Goal: Transaction & Acquisition: Download file/media

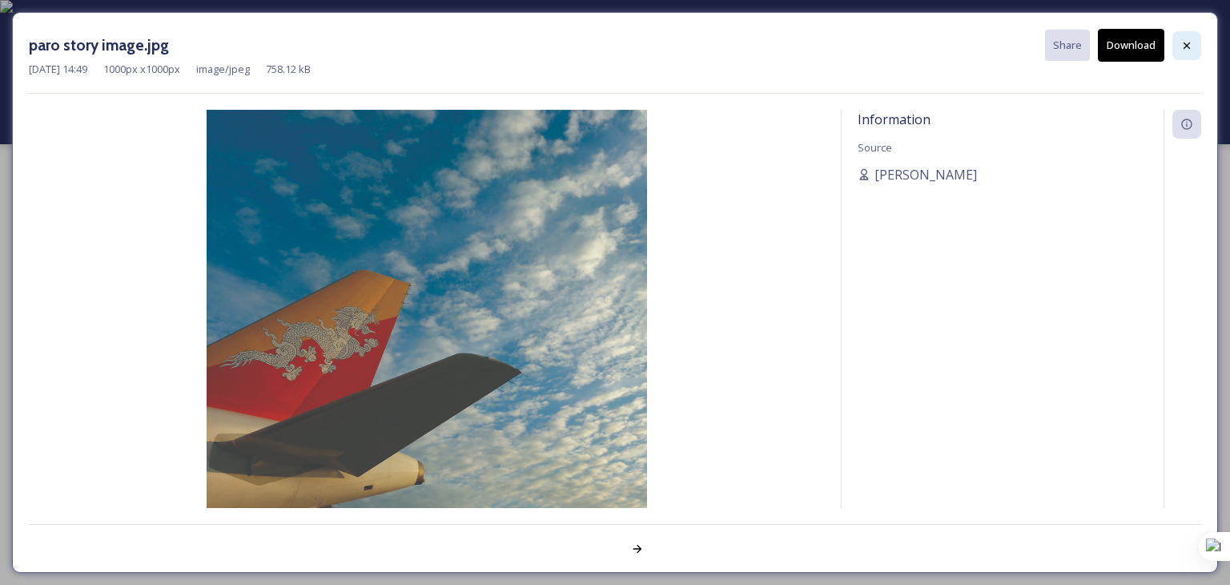
click at [1195, 46] on div at bounding box center [1187, 45] width 29 height 29
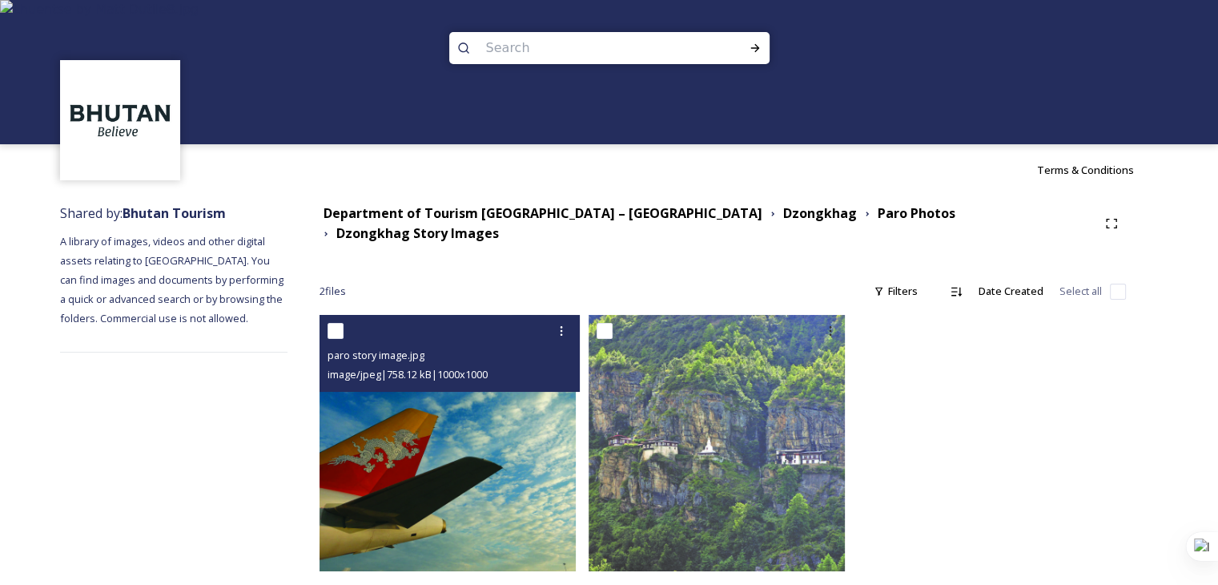
scroll to position [10, 0]
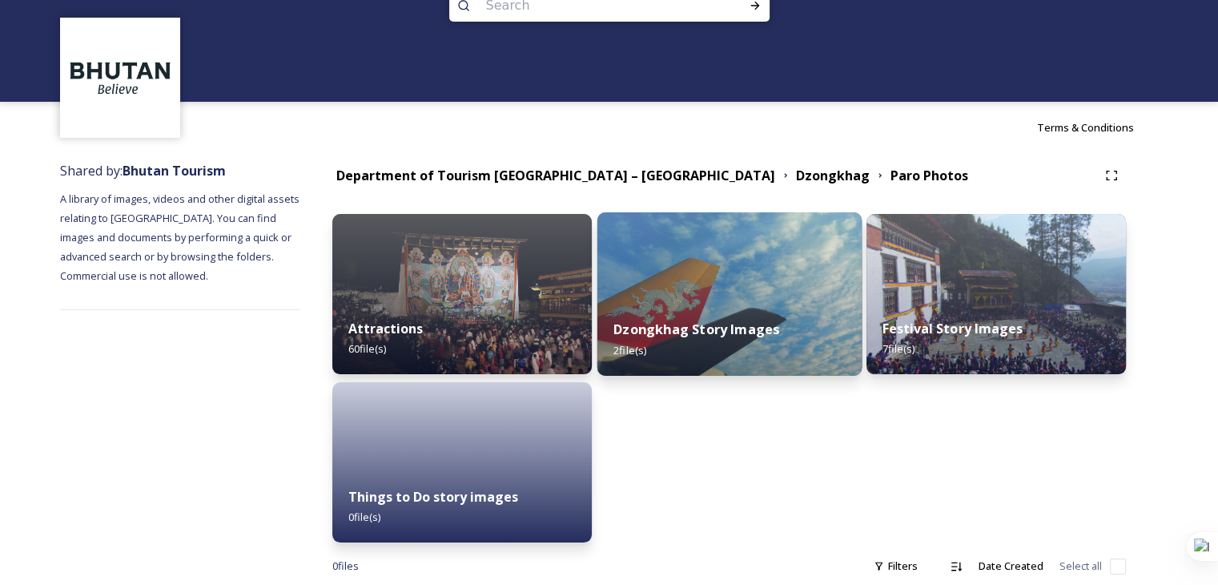
scroll to position [74, 0]
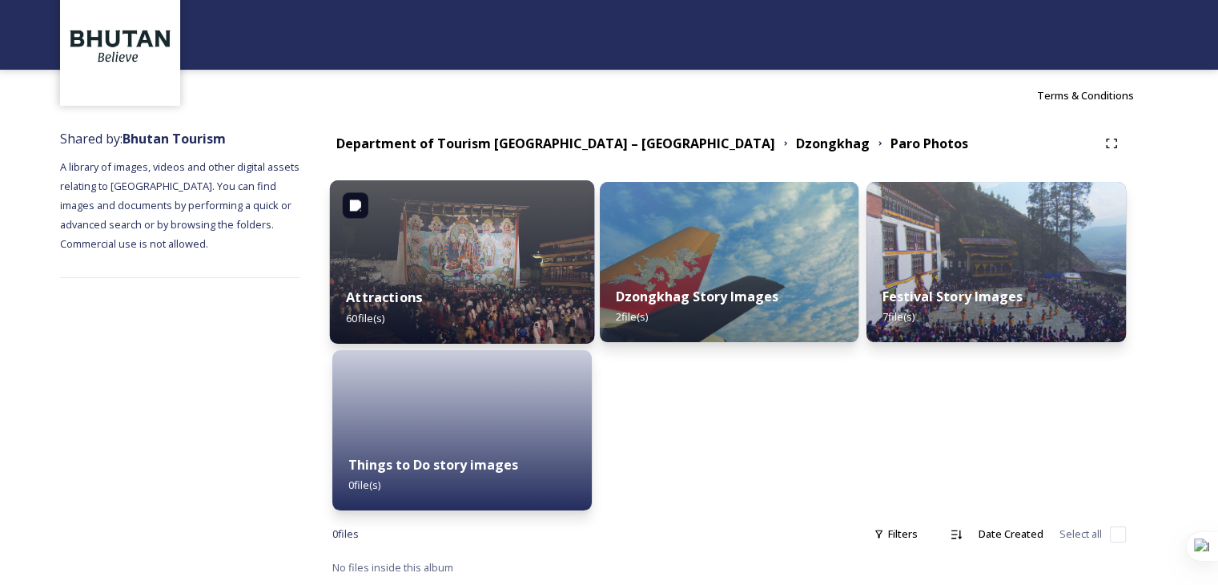
click at [452, 260] on img at bounding box center [462, 261] width 264 height 163
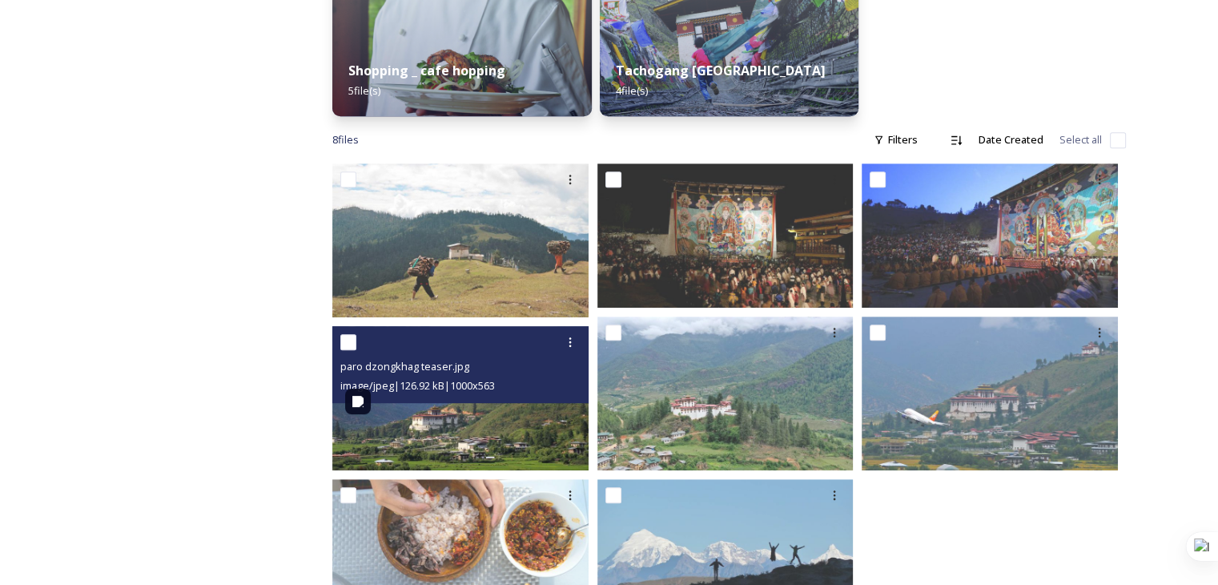
scroll to position [879, 0]
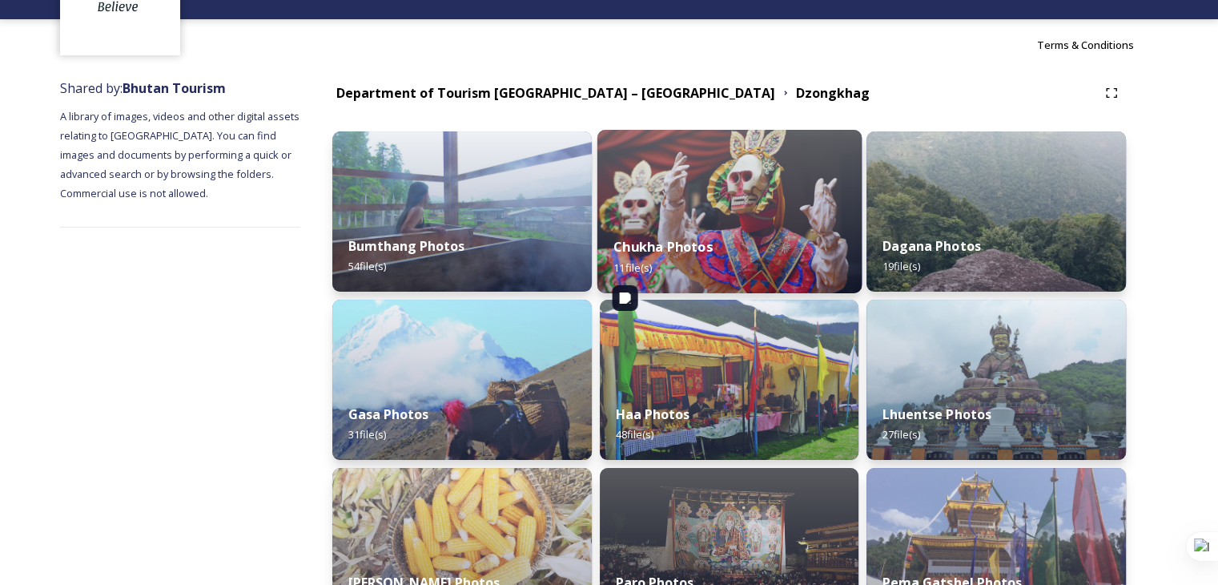
scroll to position [320, 0]
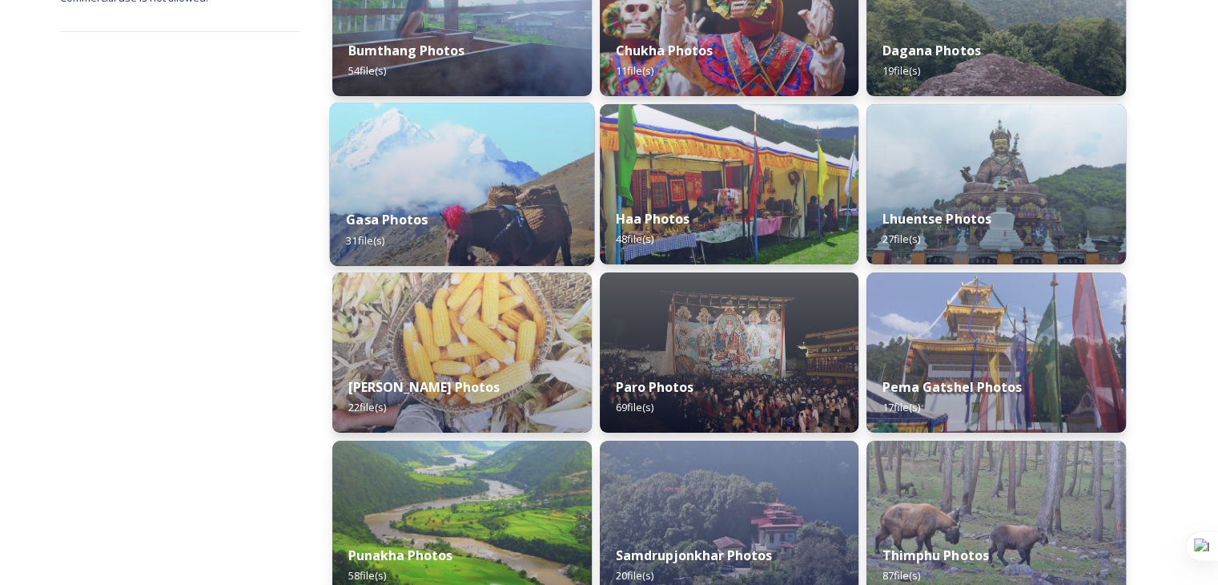
click at [439, 217] on div "Gasa Photos 31 file(s)" at bounding box center [462, 229] width 264 height 73
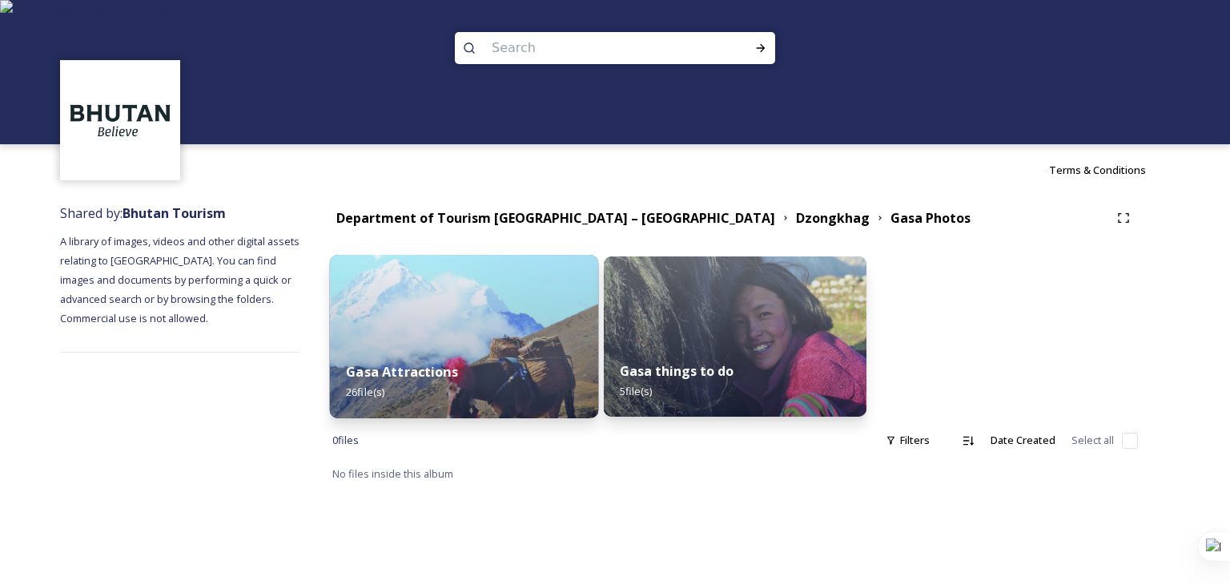
click at [498, 362] on div "Gasa Attractions 26 file(s)" at bounding box center [464, 381] width 268 height 73
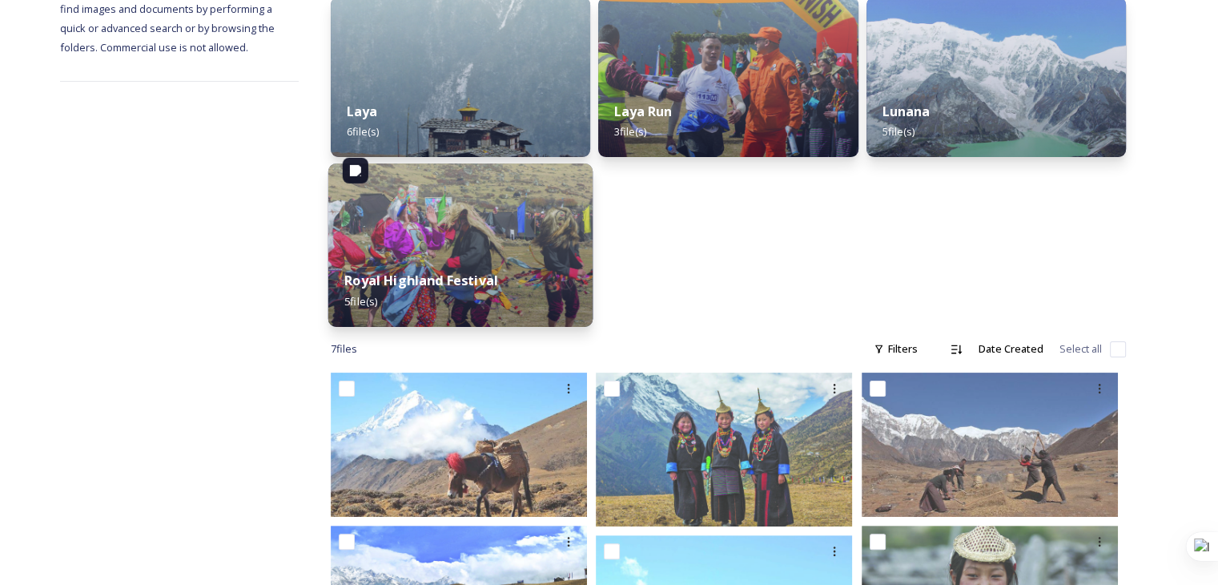
scroll to position [312, 0]
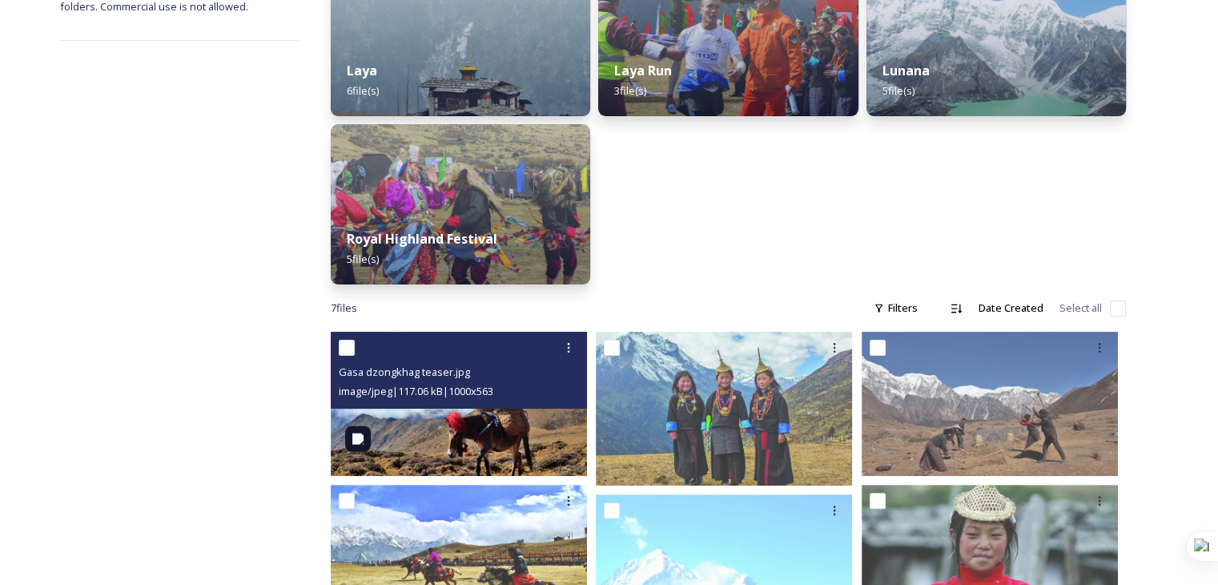
click at [498, 417] on img at bounding box center [459, 404] width 256 height 144
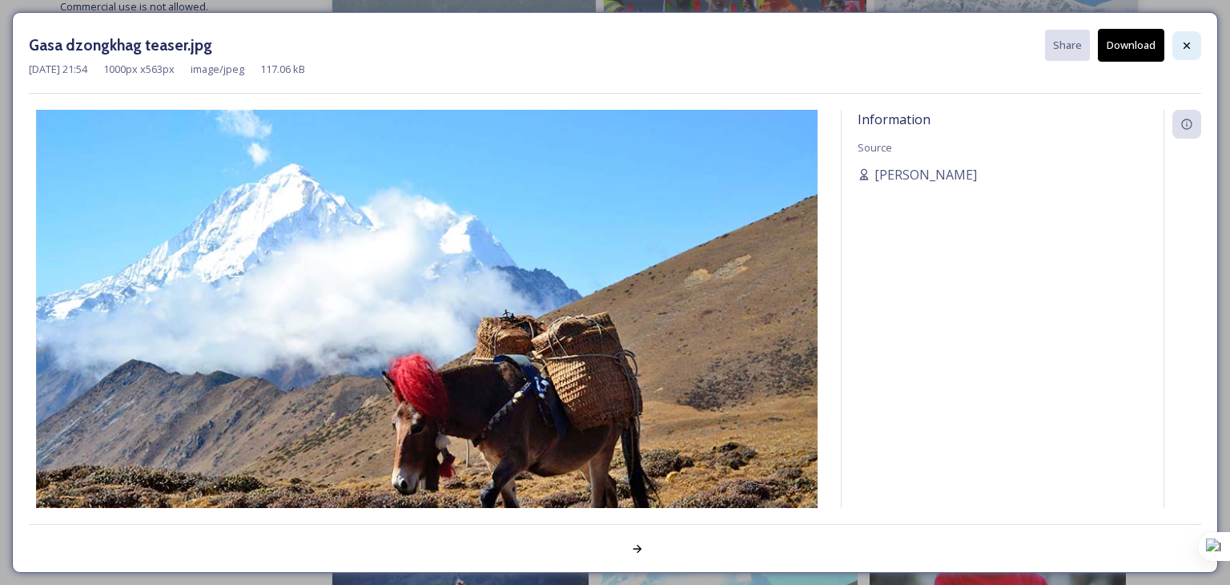
click at [1199, 49] on div at bounding box center [1187, 45] width 29 height 29
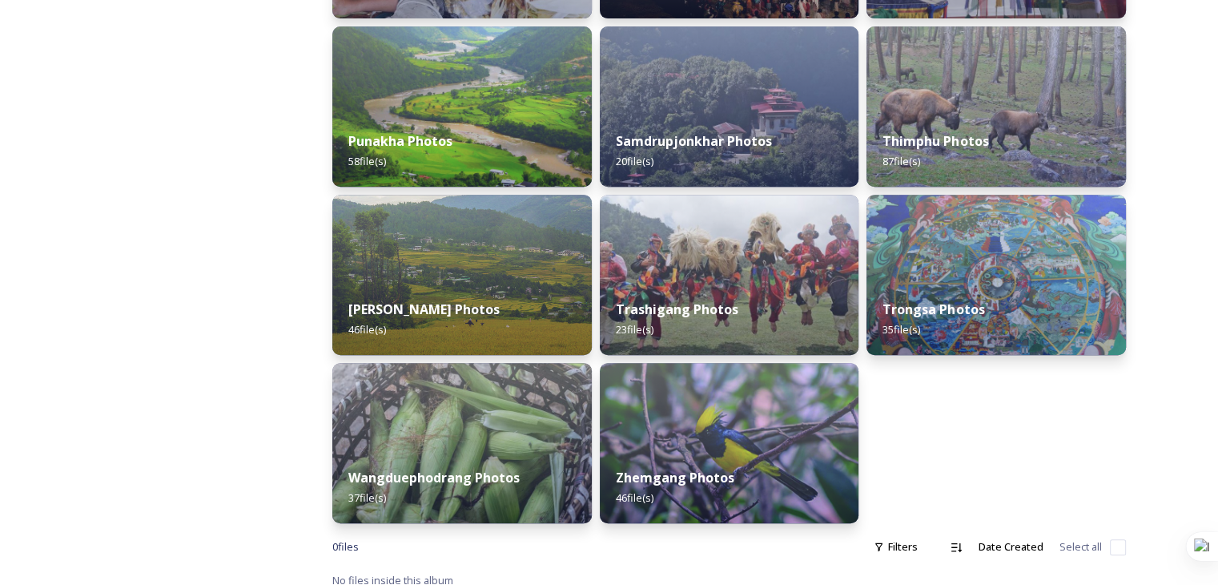
scroll to position [747, 0]
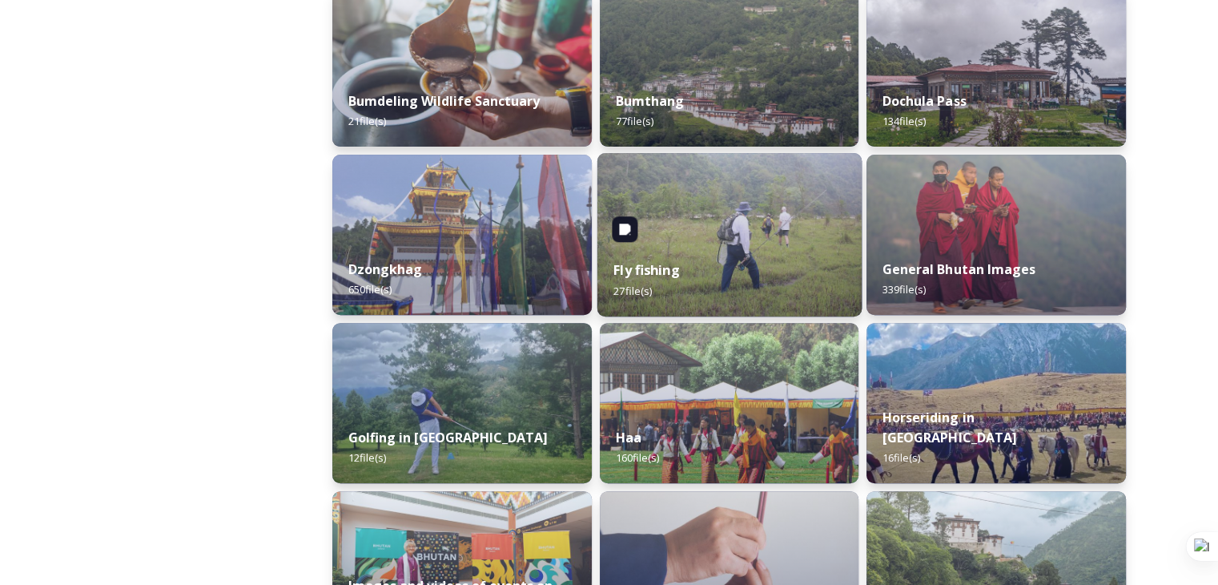
scroll to position [801, 0]
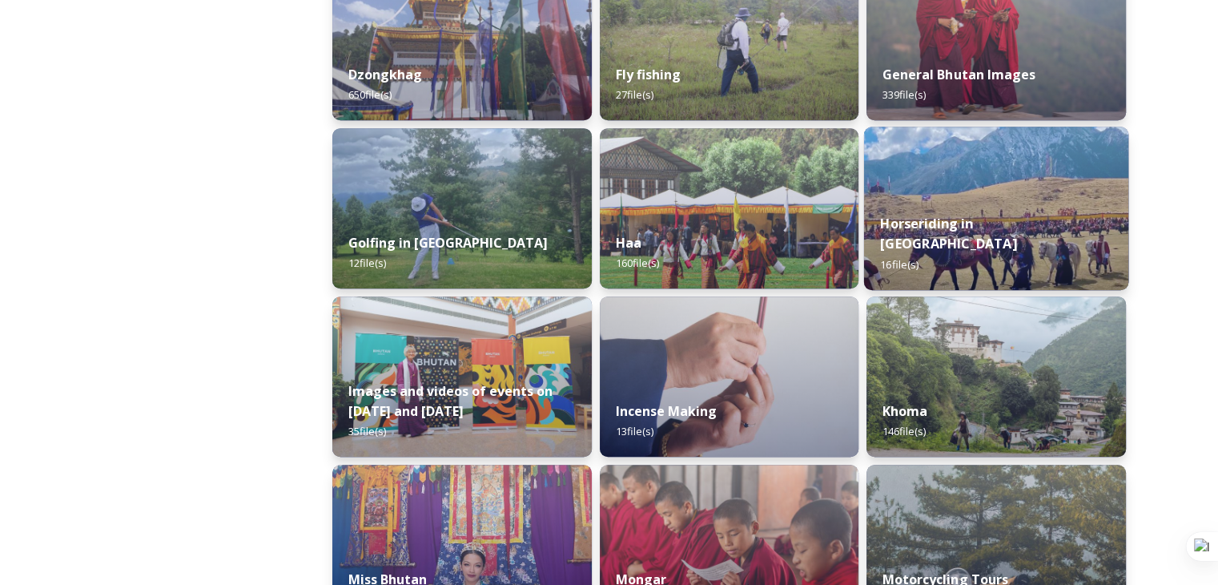
click at [952, 227] on div "Horseriding in [GEOGRAPHIC_DATA] 16 file(s)" at bounding box center [996, 243] width 264 height 93
click at [1005, 236] on strong "Horseriding in [GEOGRAPHIC_DATA]" at bounding box center [949, 233] width 136 height 38
click at [991, 209] on img at bounding box center [996, 208] width 264 height 163
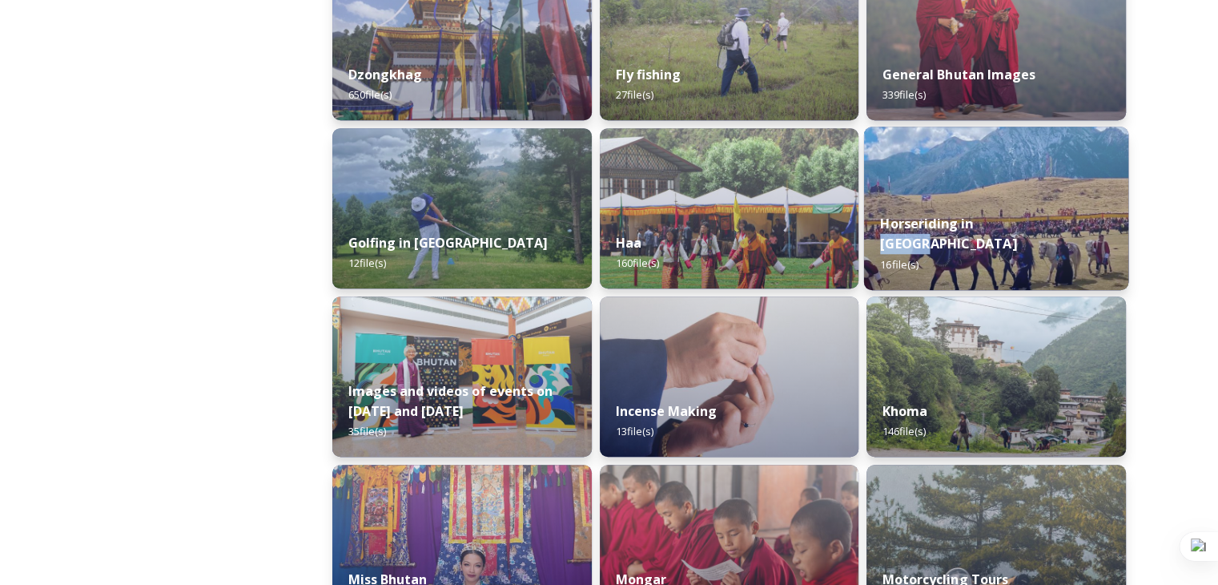
click at [1081, 251] on div "Horseriding in [GEOGRAPHIC_DATA] 16 file(s)" at bounding box center [996, 243] width 264 height 93
click at [926, 264] on div "Horseriding in [GEOGRAPHIC_DATA] 16 file(s)" at bounding box center [996, 243] width 264 height 93
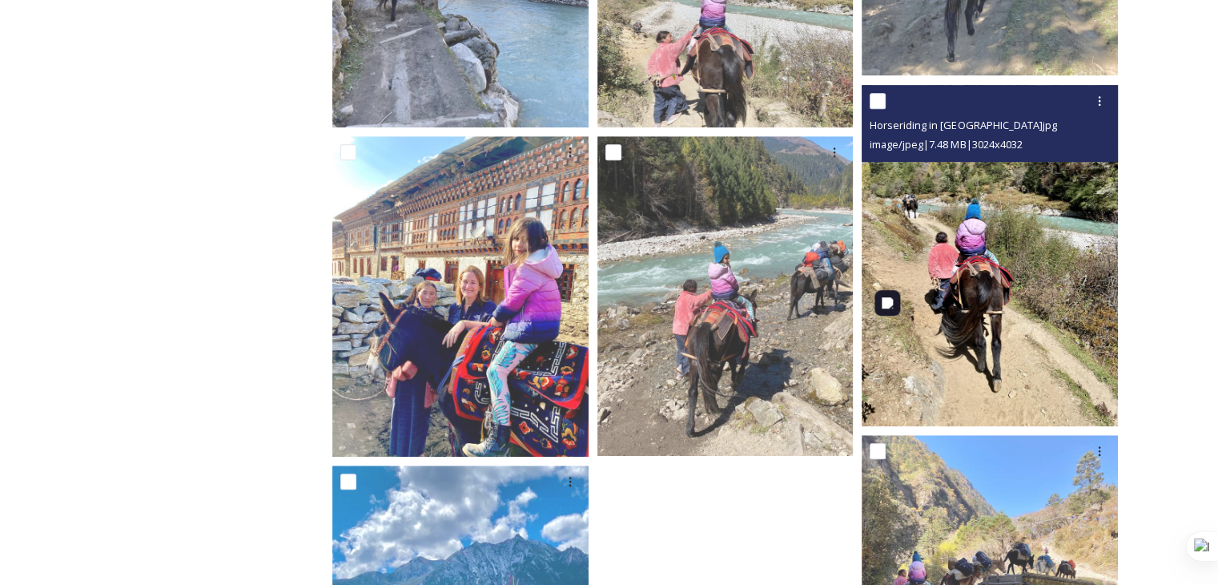
scroll to position [1358, 0]
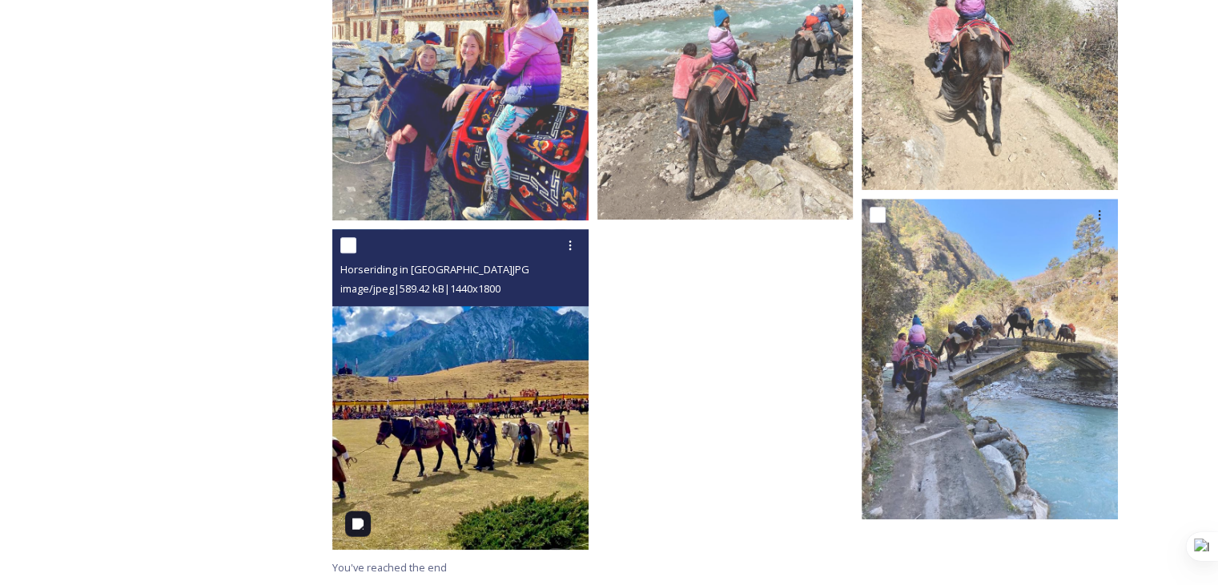
click at [466, 429] on img at bounding box center [460, 389] width 256 height 320
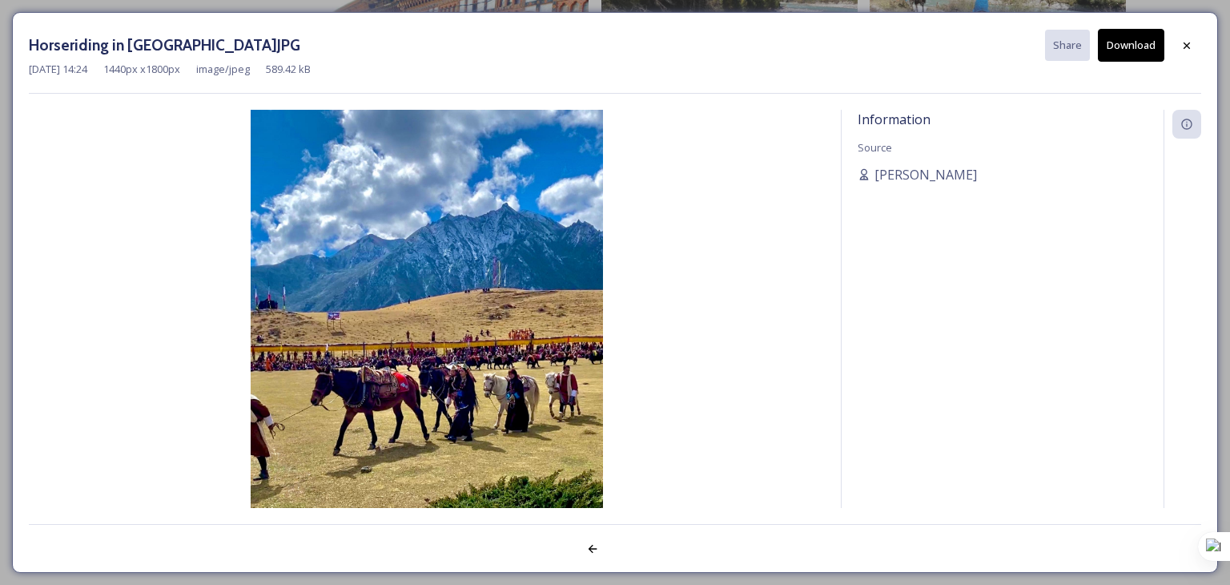
click at [1145, 40] on button "Download" at bounding box center [1131, 45] width 66 height 33
click at [1179, 51] on div at bounding box center [1187, 45] width 29 height 29
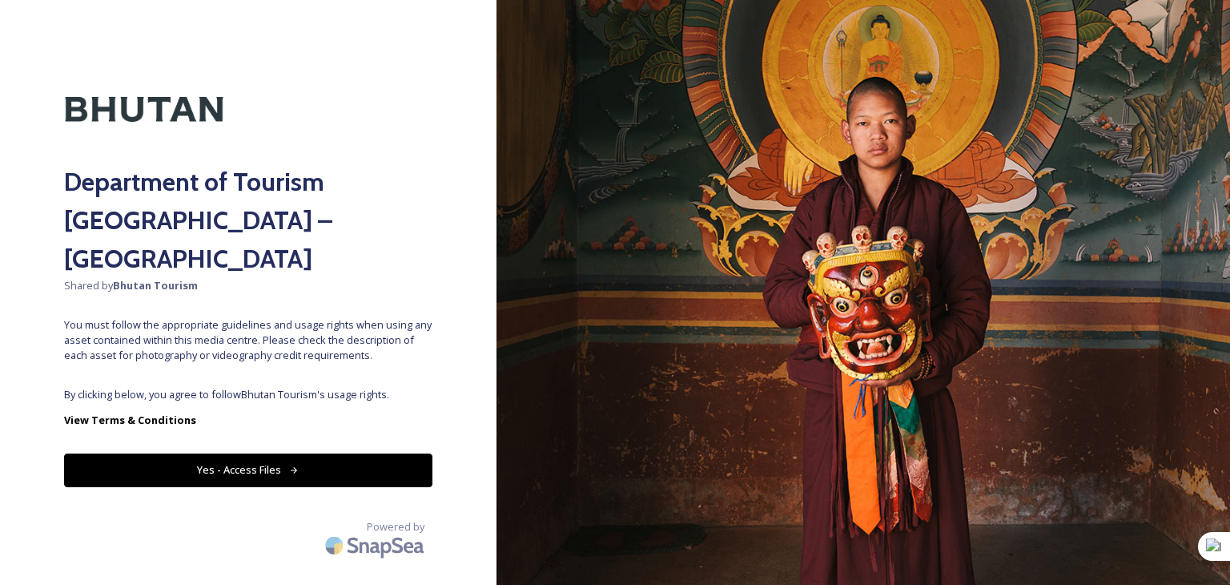
click at [231, 453] on button "Yes - Access Files" at bounding box center [248, 469] width 368 height 33
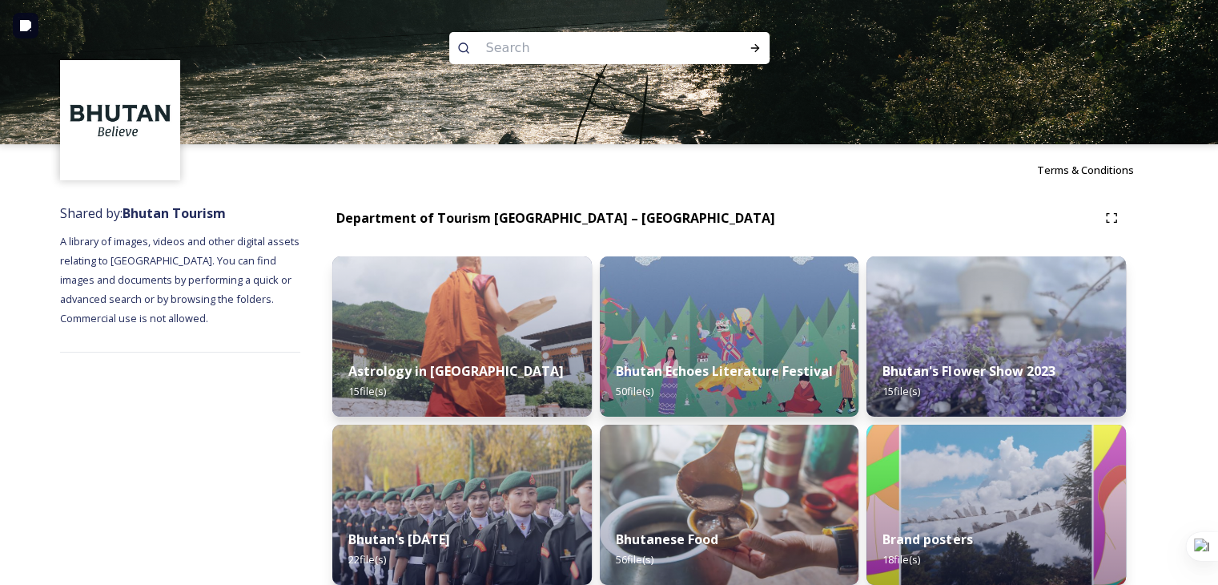
click at [542, 52] on input at bounding box center [587, 47] width 219 height 35
type input "covid 19"
click at [759, 46] on icon at bounding box center [755, 48] width 13 height 13
